Goal: Task Accomplishment & Management: Use online tool/utility

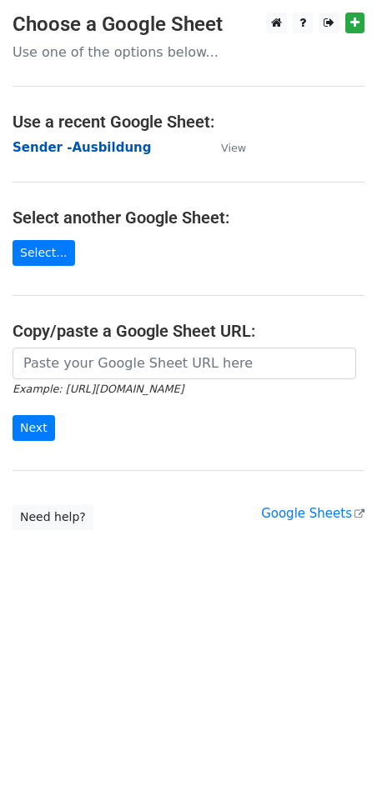
click at [78, 146] on strong "Sender -Ausbildung" at bounding box center [81, 147] width 138 height 15
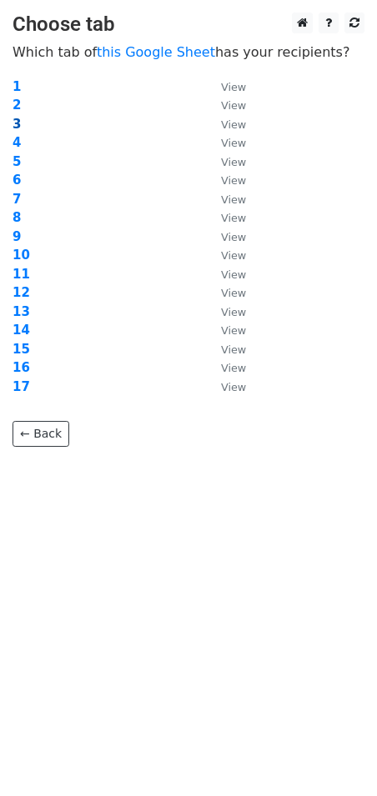
click at [16, 122] on strong "3" at bounding box center [16, 124] width 8 height 15
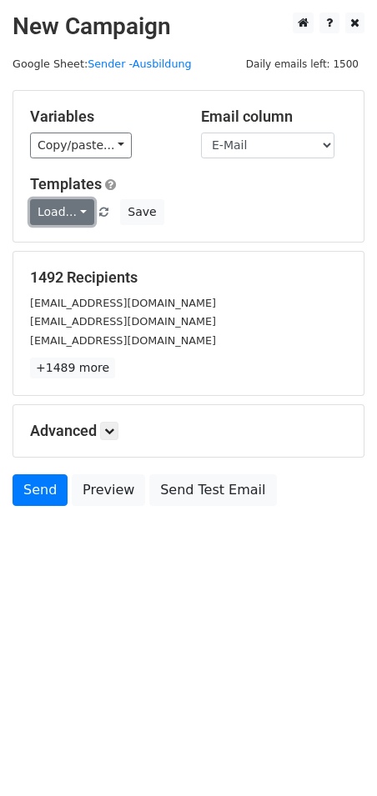
click at [59, 207] on link "Load..." at bounding box center [62, 212] width 64 height 26
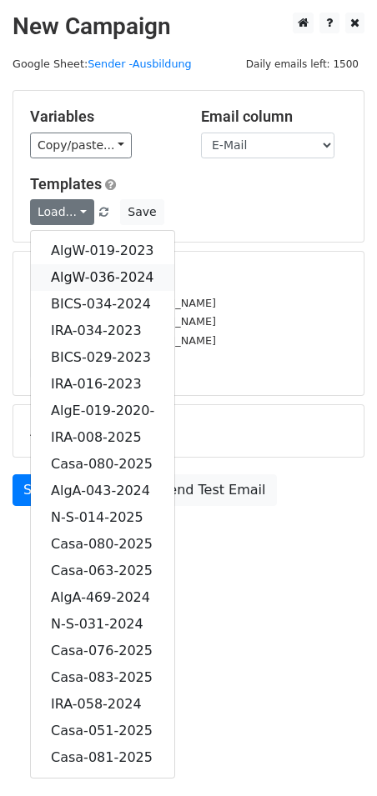
click at [116, 275] on link "AlgW-036-2024" at bounding box center [102, 277] width 143 height 27
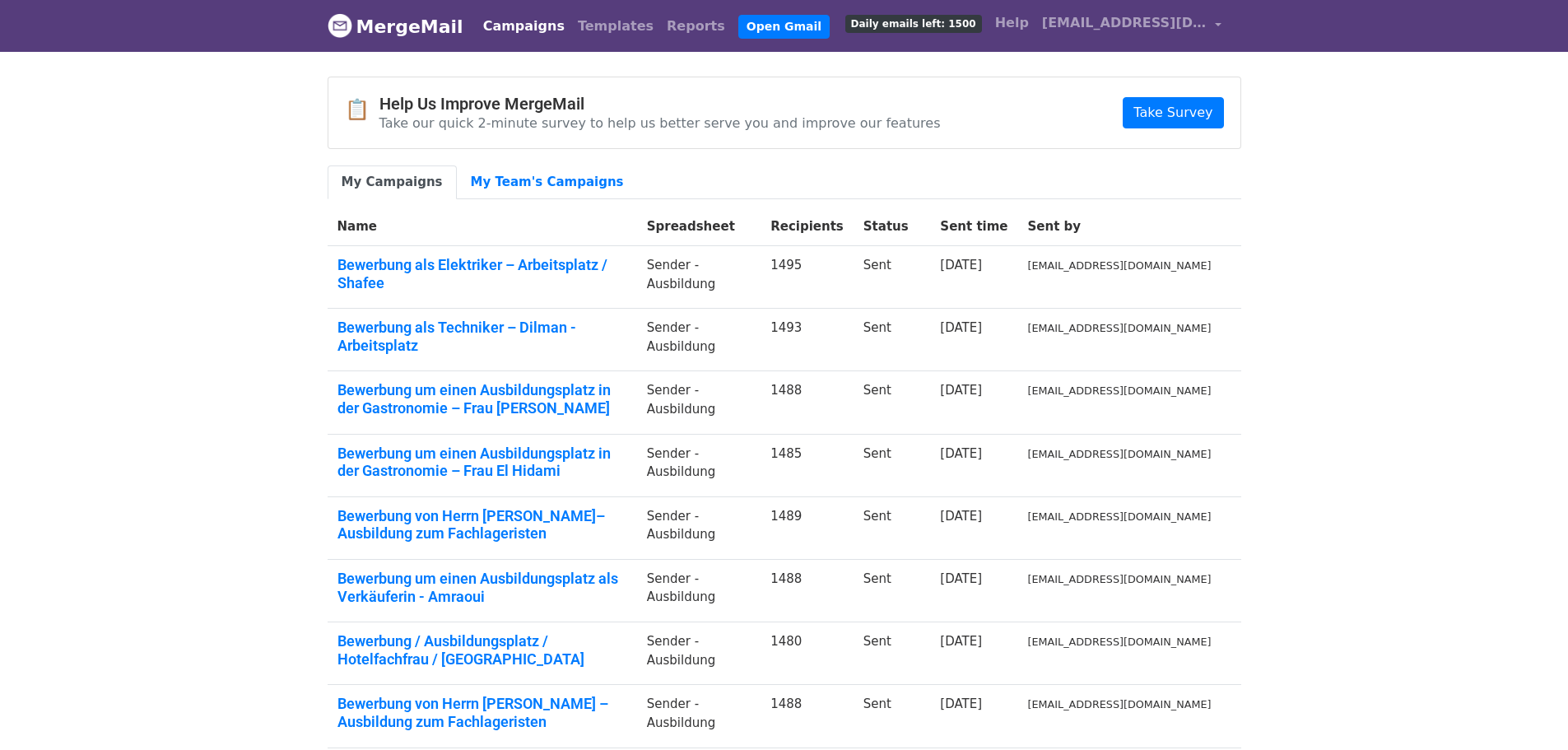
drag, startPoint x: 81, startPoint y: 231, endPoint x: 105, endPoint y: 32, distance: 200.4
click at [81, 219] on body "MergeMail Campaigns Templates Reports Open Gmail Daily emails left: 1500 Help […" at bounding box center [784, 491] width 1568 height 982
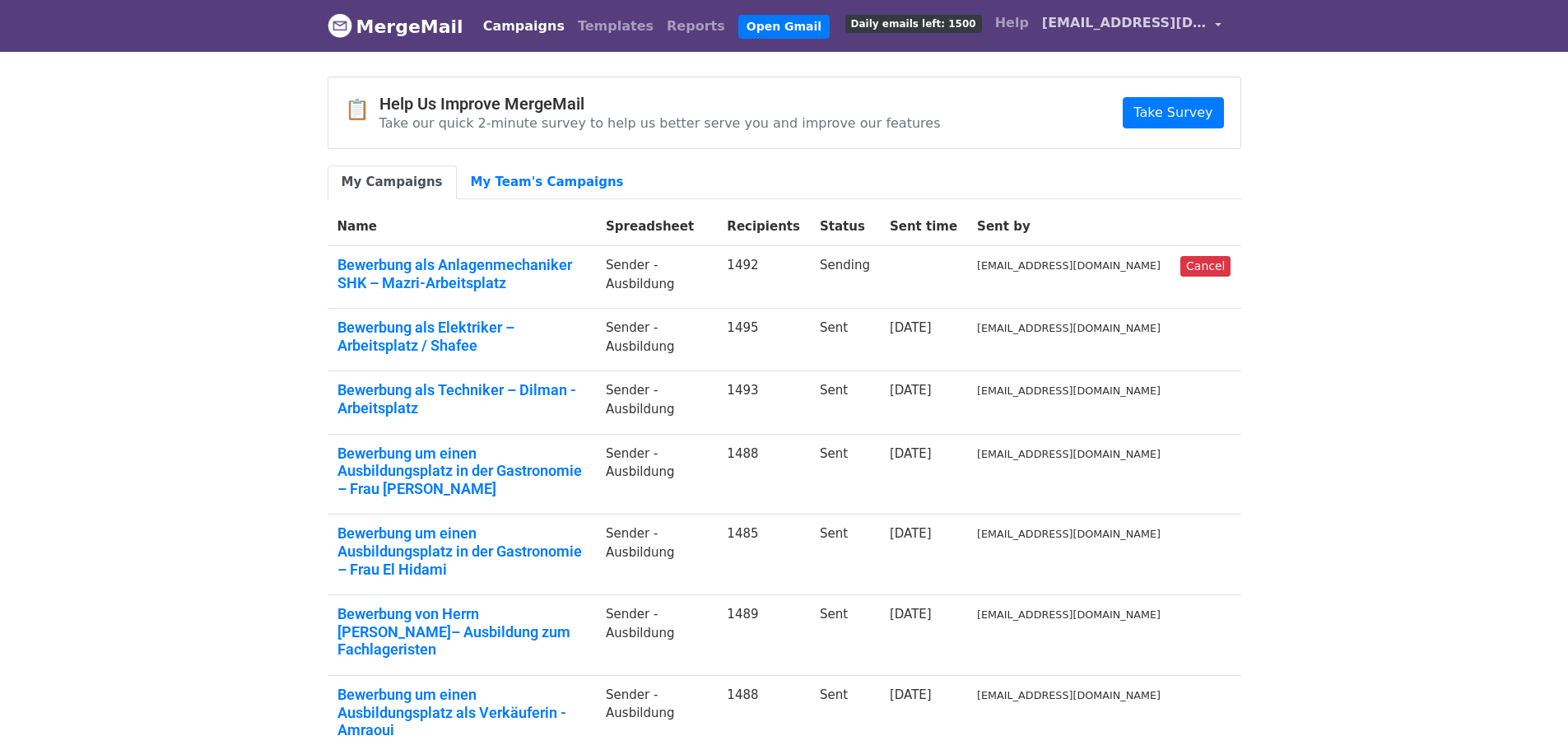
click at [1209, 25] on link "[EMAIL_ADDRESS][DOMAIN_NAME]" at bounding box center [1131, 26] width 193 height 39
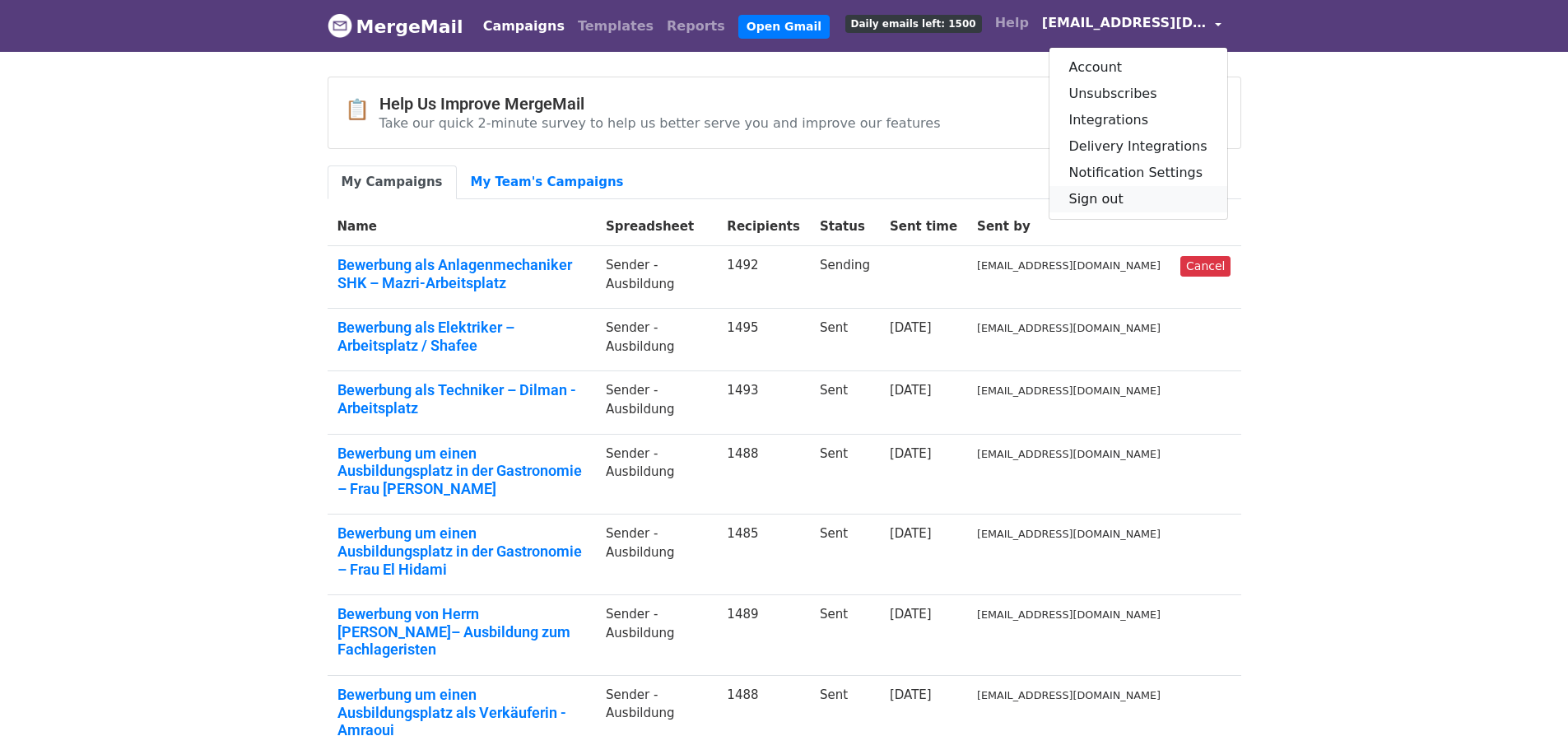
click at [1147, 197] on link "Sign out" at bounding box center [1138, 199] width 178 height 27
